Goal: Transaction & Acquisition: Purchase product/service

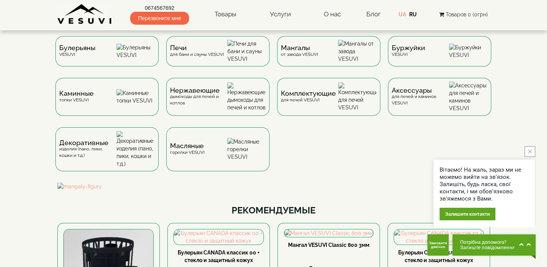
click at [529, 151] on icon "close button" at bounding box center [530, 151] width 4 height 4
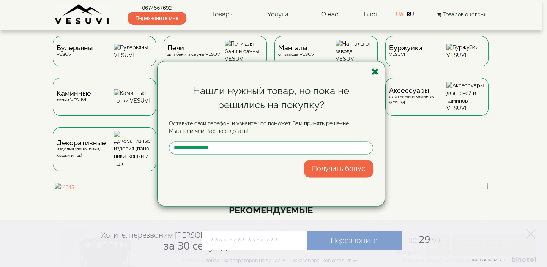
click at [378, 71] on icon "button" at bounding box center [375, 71] width 8 height 9
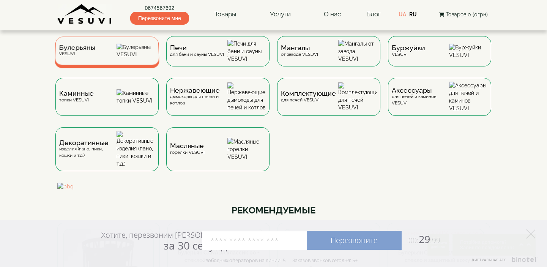
click at [111, 53] on div "Булерьяны VESUVI" at bounding box center [107, 50] width 105 height 28
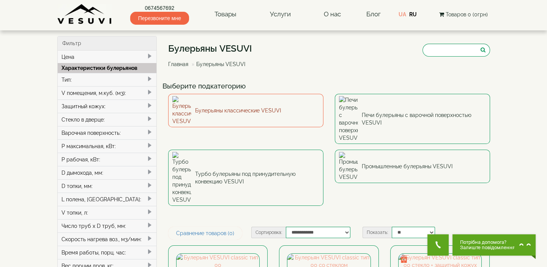
click at [248, 107] on link "Булерьяны классические VESUVI" at bounding box center [245, 110] width 155 height 33
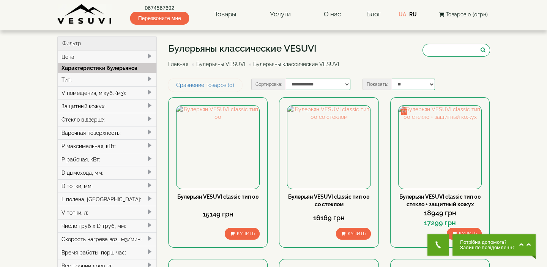
click at [401, 15] on link "UA" at bounding box center [402, 14] width 8 height 6
